Goal: Information Seeking & Learning: Learn about a topic

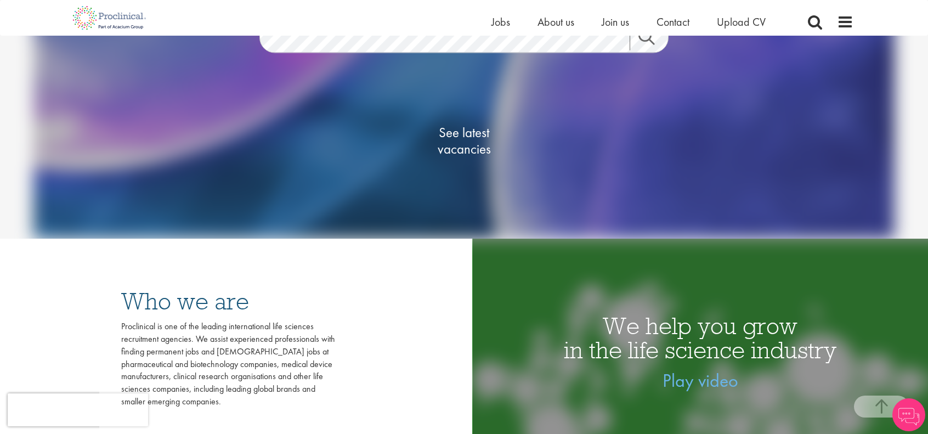
scroll to position [219, 0]
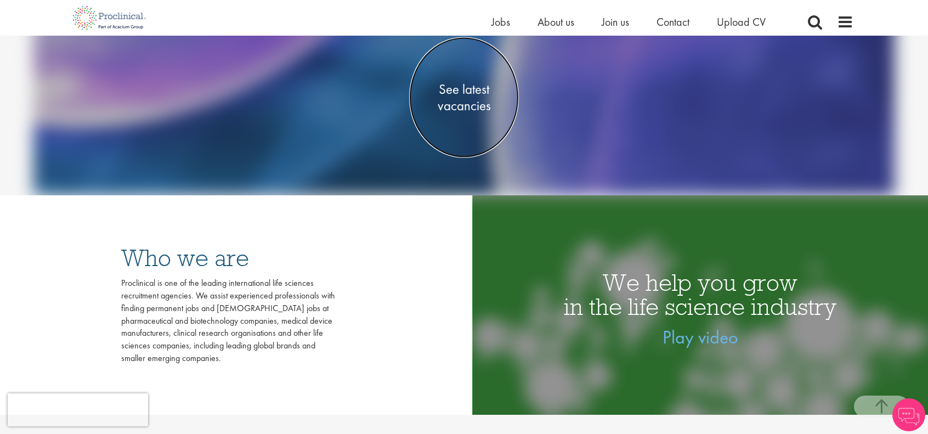
click at [476, 109] on span "See latest vacancies" at bounding box center [464, 97] width 110 height 33
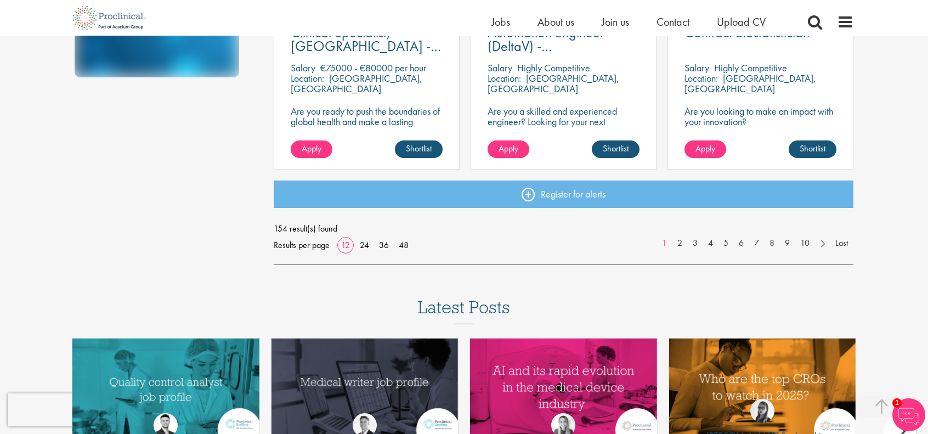
scroll to position [878, 0]
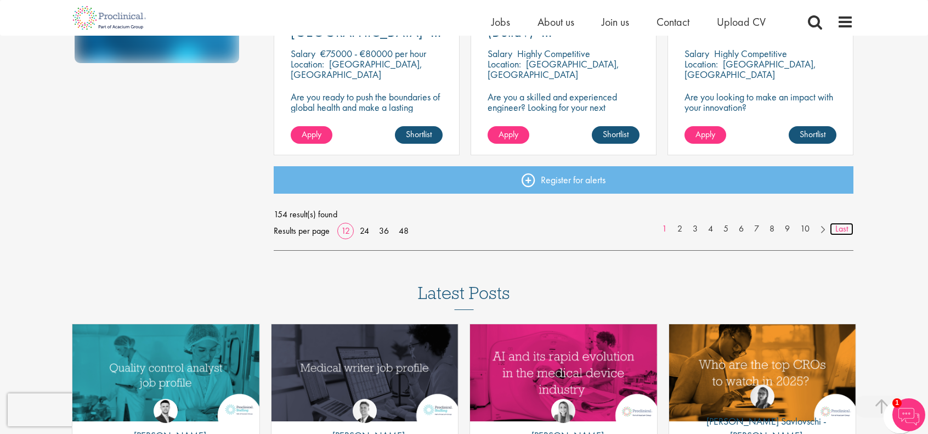
click at [844, 232] on link "Last" at bounding box center [842, 229] width 24 height 13
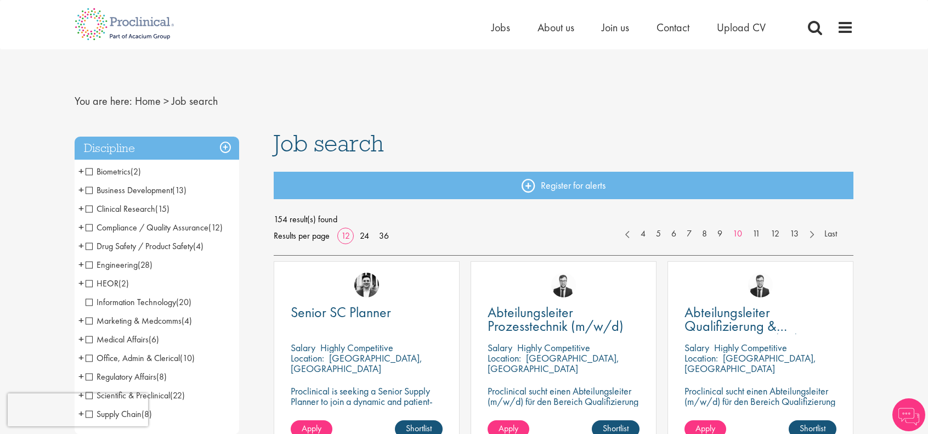
click at [121, 231] on span "Compliance / Quality Assurance" at bounding box center [147, 228] width 123 height 12
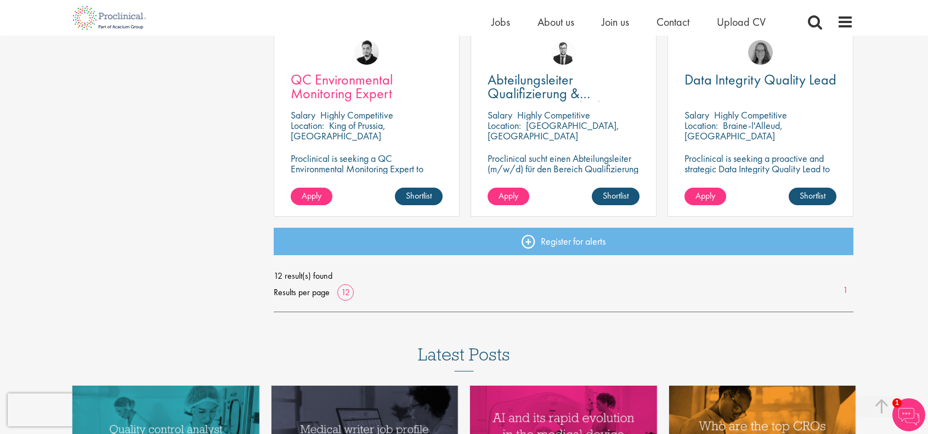
scroll to position [823, 0]
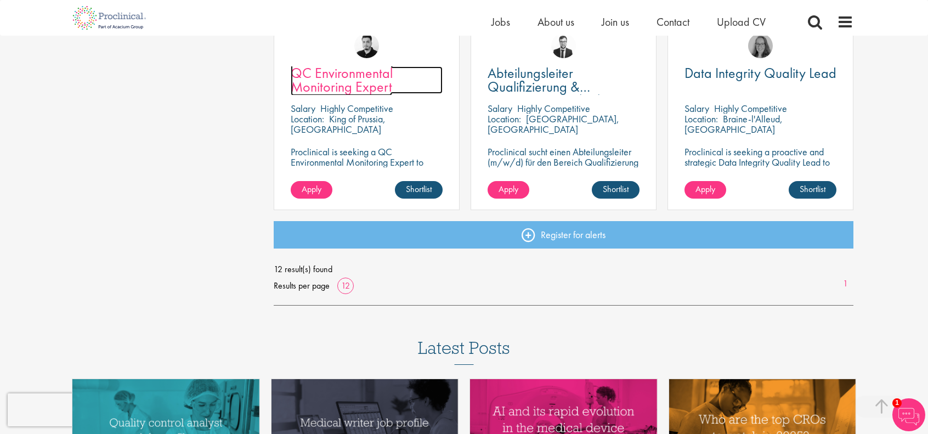
click at [368, 87] on span "QC Environmental Monitoring Expert" at bounding box center [342, 80] width 102 height 32
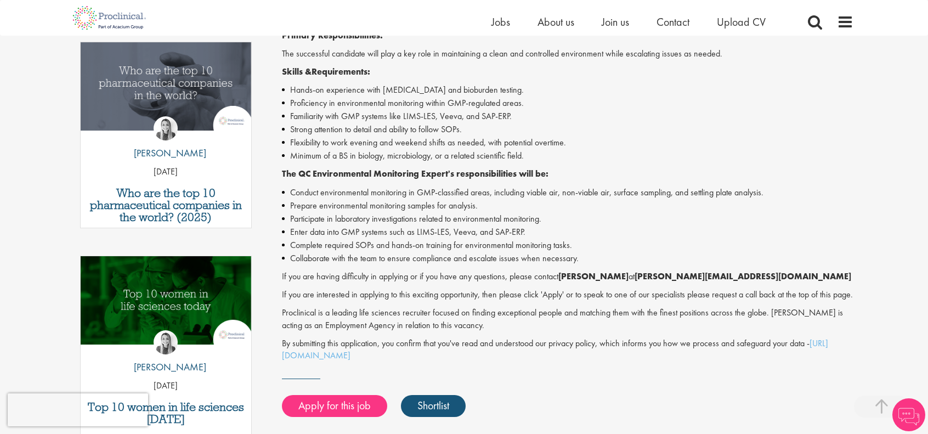
scroll to position [384, 0]
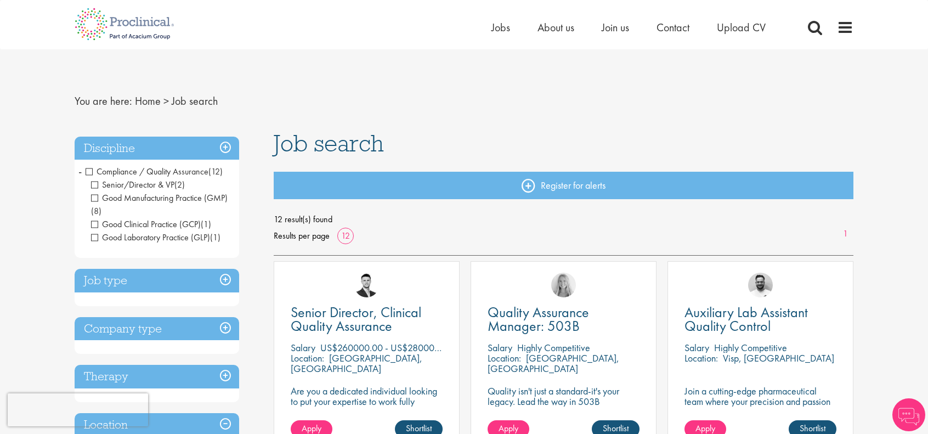
click at [90, 174] on span "Compliance / Quality Assurance" at bounding box center [147, 172] width 123 height 12
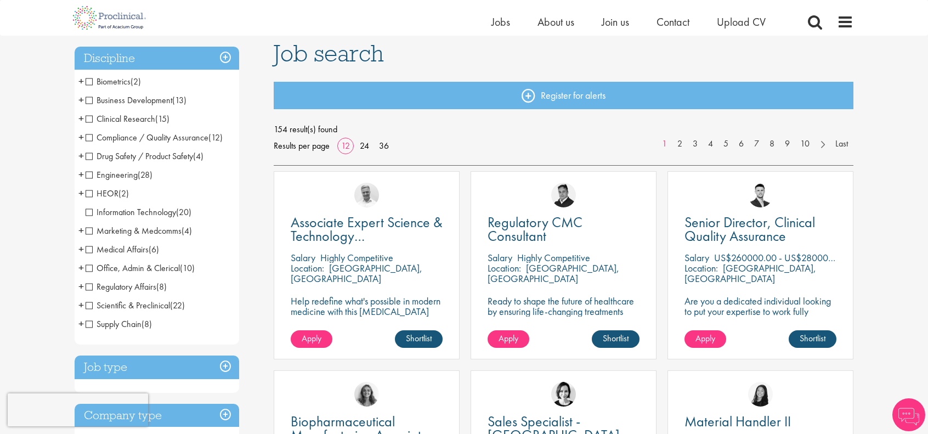
scroll to position [110, 0]
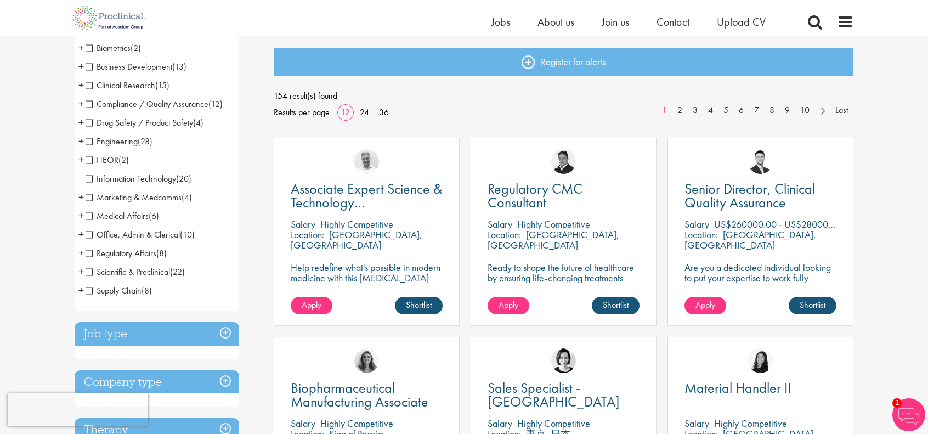
click at [126, 200] on span "Marketing & Medcomms" at bounding box center [134, 197] width 96 height 12
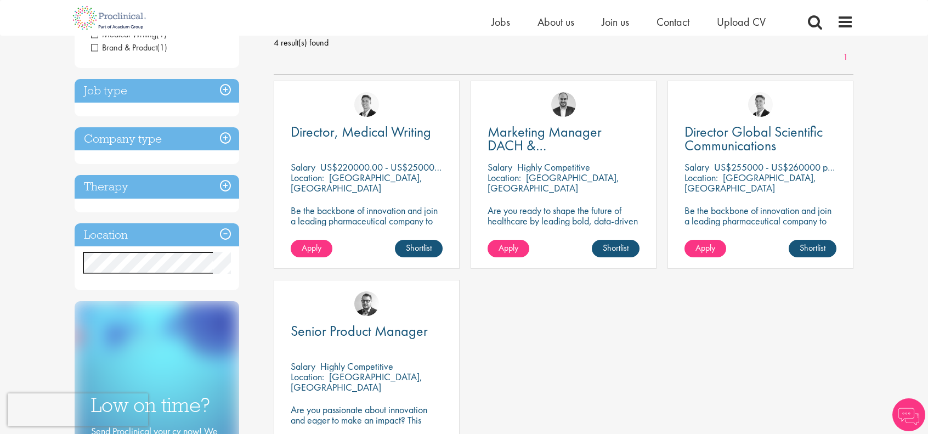
scroll to position [165, 0]
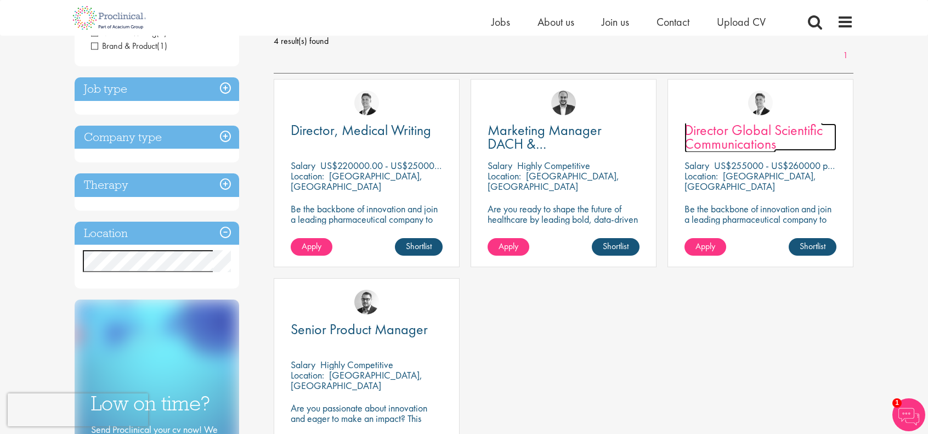
click at [798, 148] on link "Director Global Scientific Communications" at bounding box center [761, 136] width 152 height 27
